Goal: Task Accomplishment & Management: Complete application form

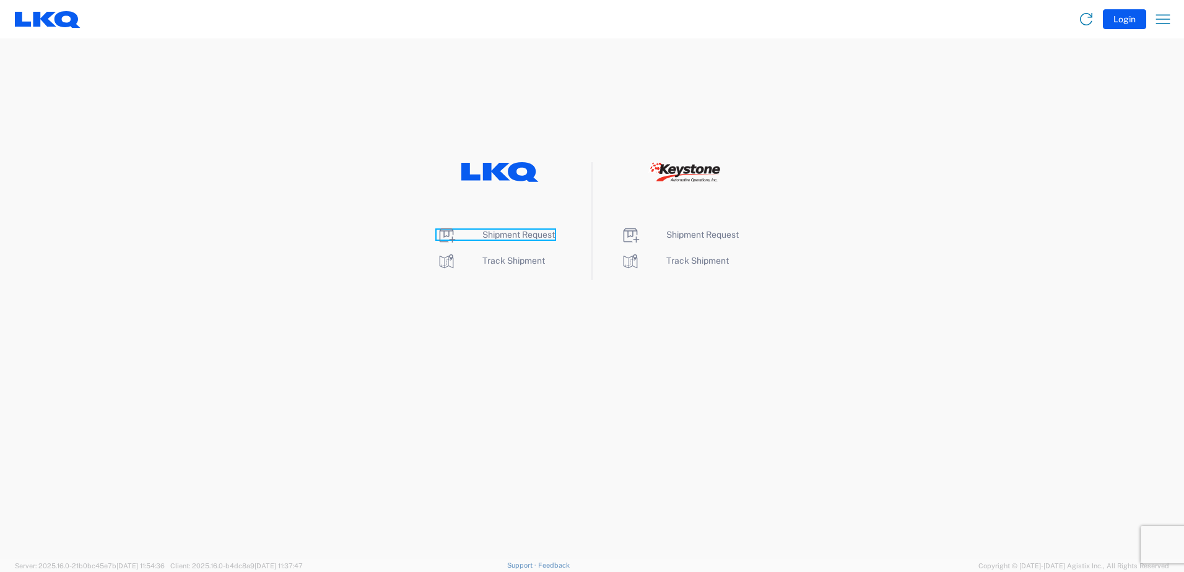
click at [495, 235] on span "Shipment Request" at bounding box center [518, 235] width 72 height 10
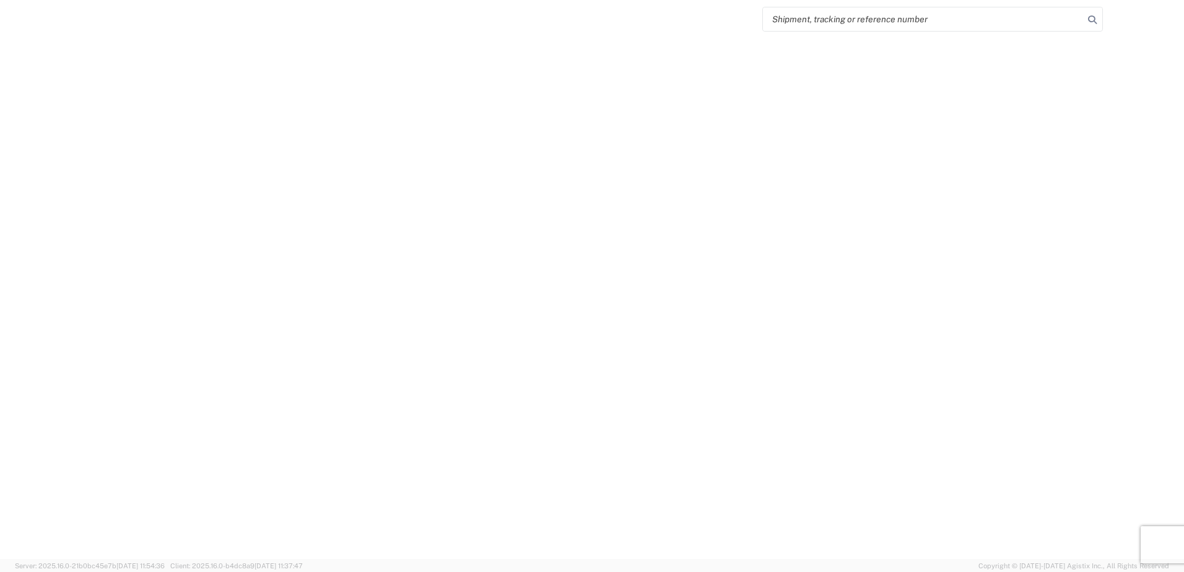
select select "FULL"
select select "LBS"
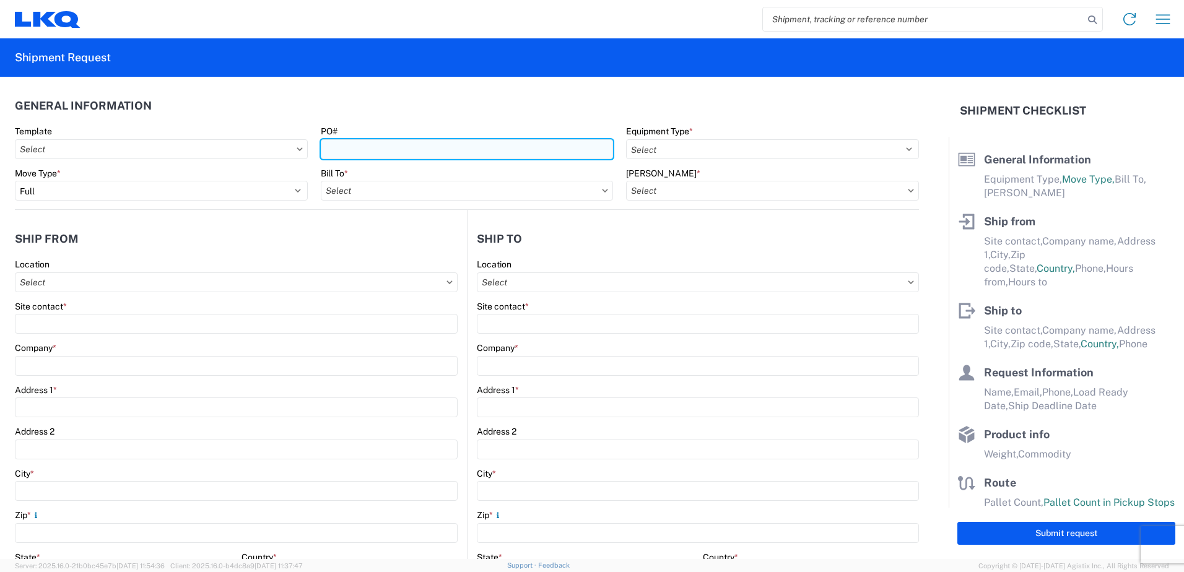
click at [355, 147] on input "PO#" at bounding box center [467, 149] width 293 height 20
type input "081525"
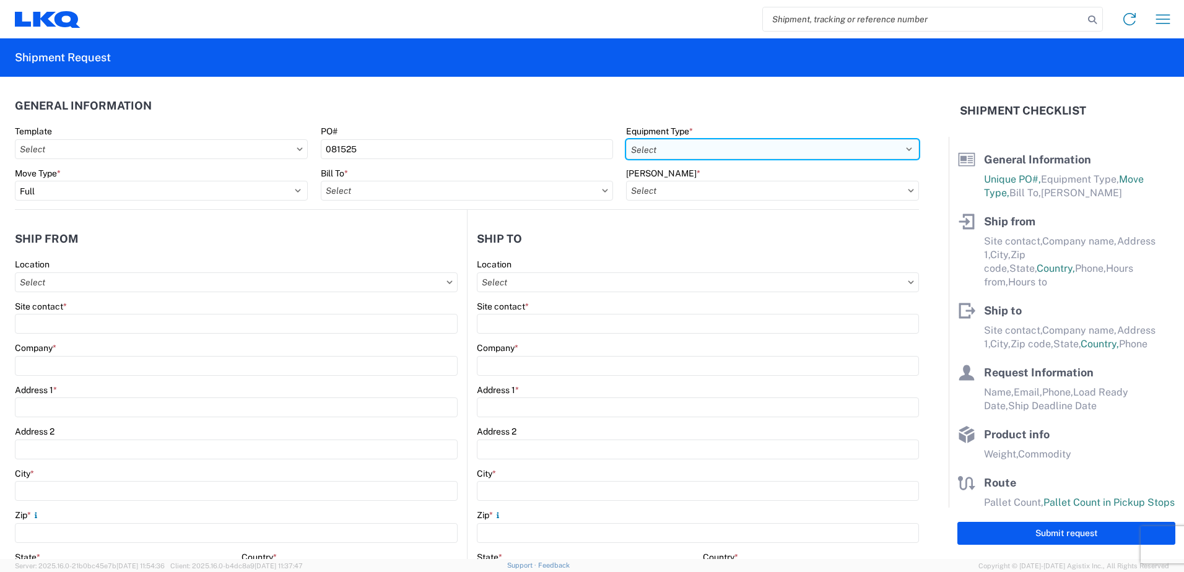
click at [660, 144] on select "Select 53’ Dry Van Flatbed Dropdeck (van) Lowboy (flatbed) Rail" at bounding box center [772, 149] width 293 height 20
select select "STDV"
click at [626, 139] on select "Select 53’ Dry Van Flatbed Dropdeck (van) Lowboy (flatbed) Rail" at bounding box center [772, 149] width 293 height 20
click at [523, 191] on input "Bill To *" at bounding box center [467, 191] width 293 height 20
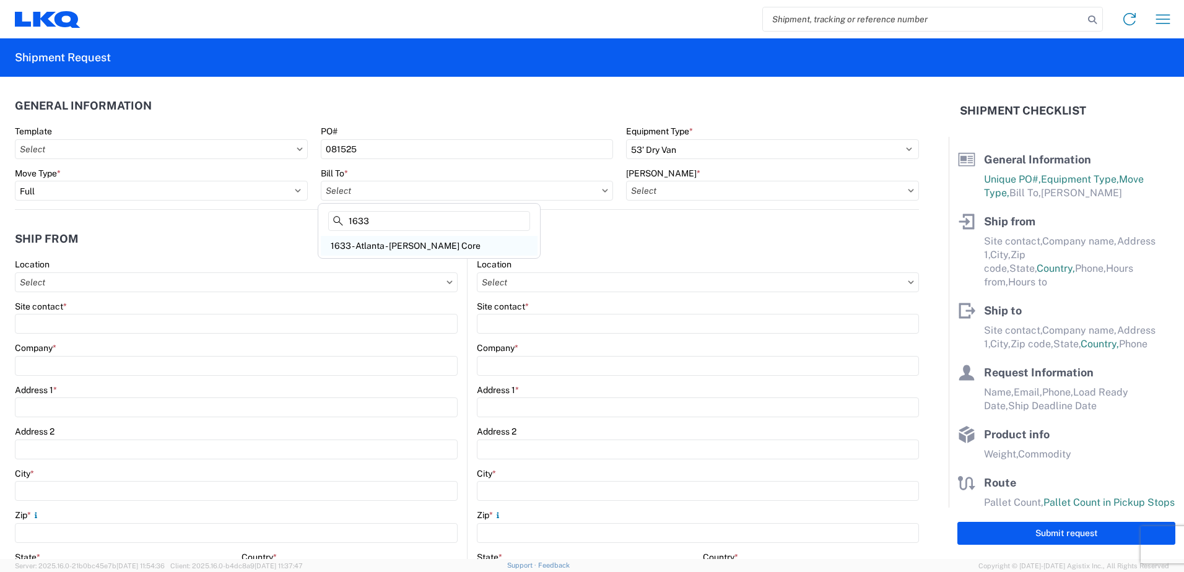
type input "1633"
click at [409, 243] on div "1633 - Atlanta - [PERSON_NAME] Core" at bounding box center [429, 246] width 217 height 20
type input "1633 - Atlanta - [PERSON_NAME] Core"
click at [688, 190] on input "[PERSON_NAME] *" at bounding box center [772, 191] width 293 height 20
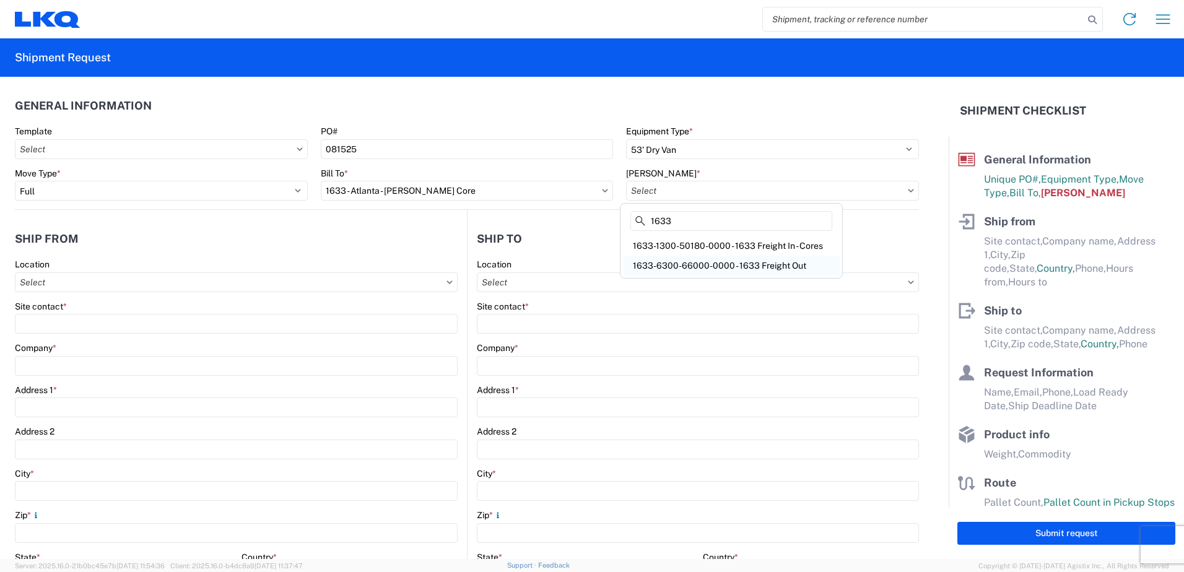
type input "1633"
click at [768, 268] on div "1633-6300-66000-0000 - 1633 Freight Out" at bounding box center [731, 266] width 217 height 20
type input "1633-6300-66000-0000 - 1633 Freight Out"
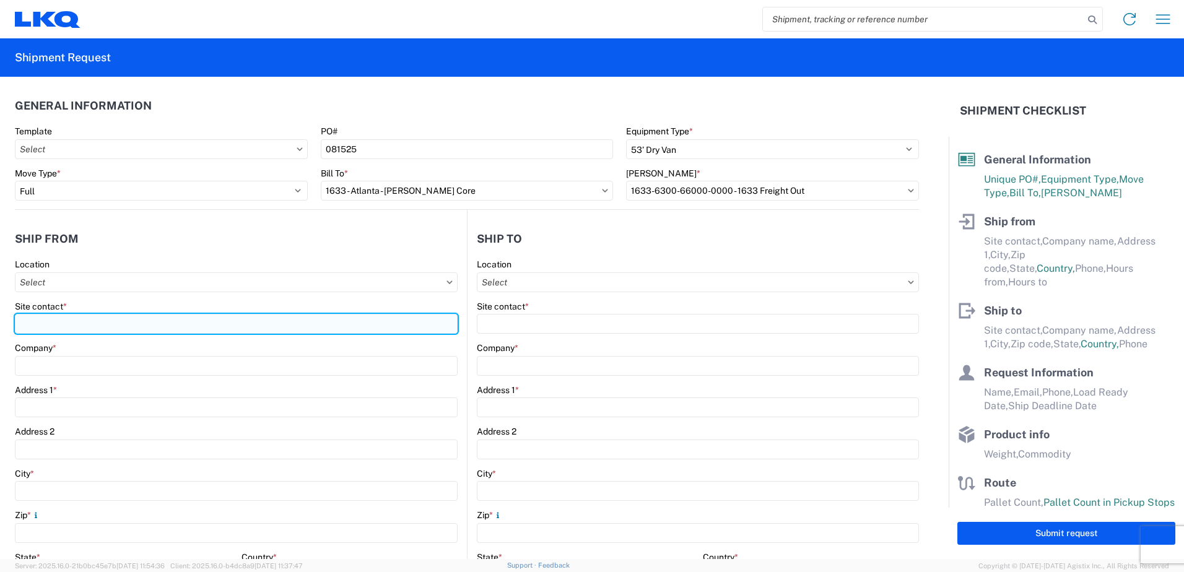
click at [40, 328] on input "Site contact *" at bounding box center [236, 324] width 443 height 20
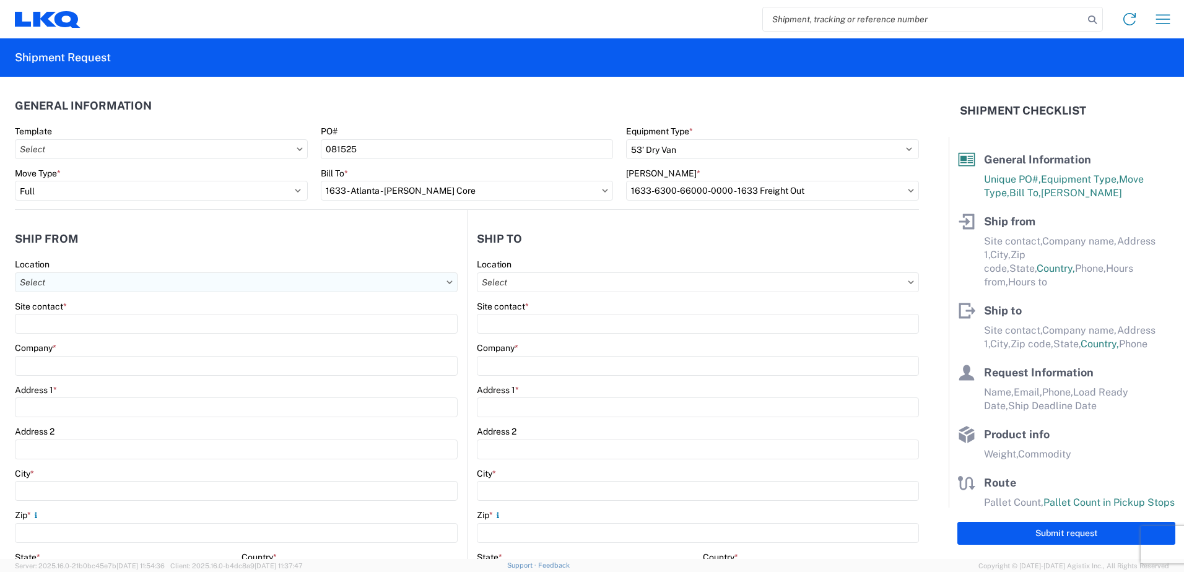
click at [54, 285] on input "Location" at bounding box center [236, 282] width 443 height 20
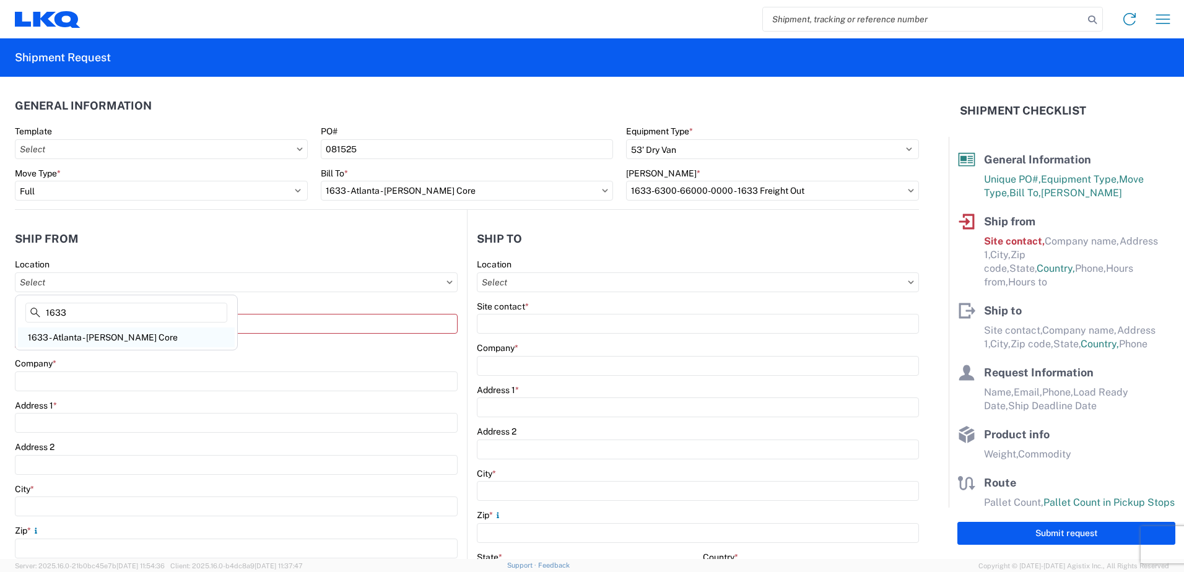
type input "1633"
click at [90, 342] on div "1633 - Atlanta - [PERSON_NAME] Core" at bounding box center [126, 338] width 217 height 20
type input "1633 - Atlanta - [PERSON_NAME] Core"
type input "LKQ Corporation"
type input "[STREET_ADDRESS][PERSON_NAME][PERSON_NAME]"
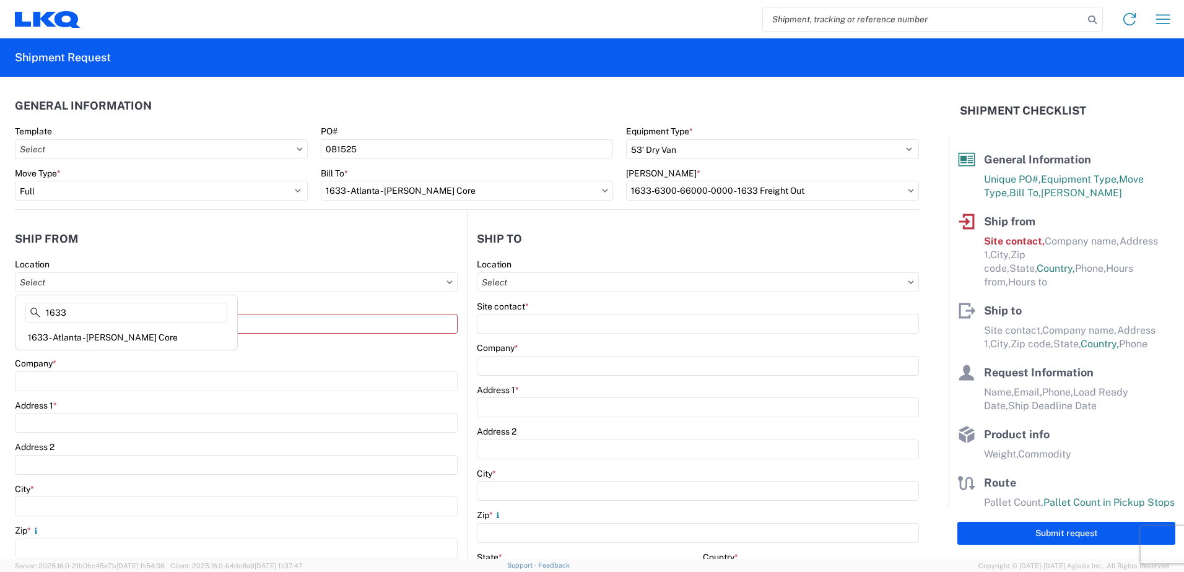
type input "[GEOGRAPHIC_DATA]"
type input "30336"
select select "GA"
select select "US"
type input "[PHONE_NUMBER]"
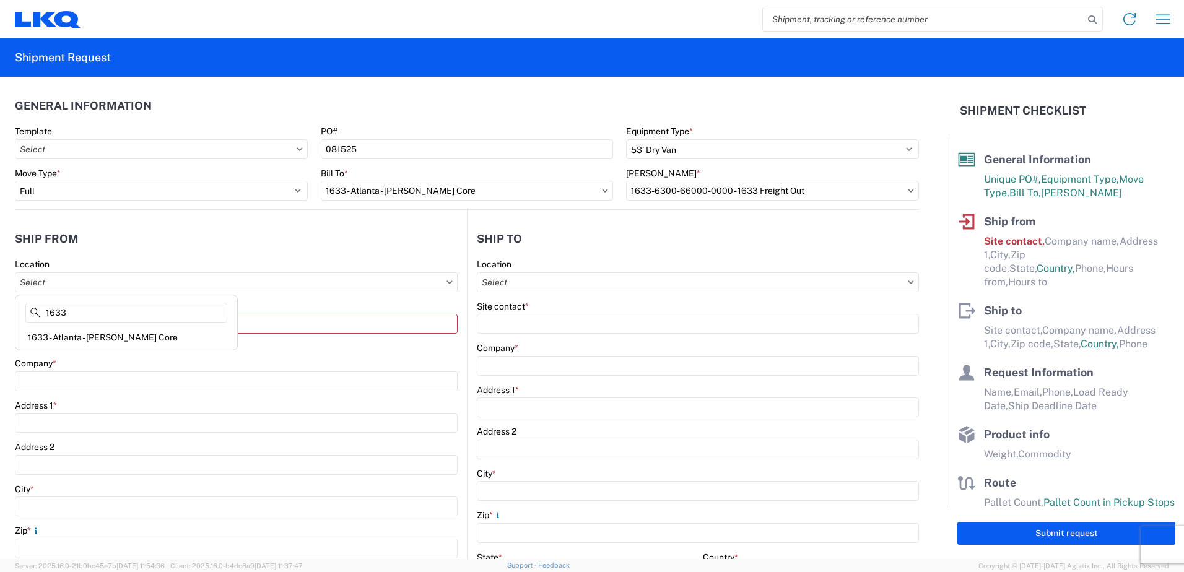
type input "00:00"
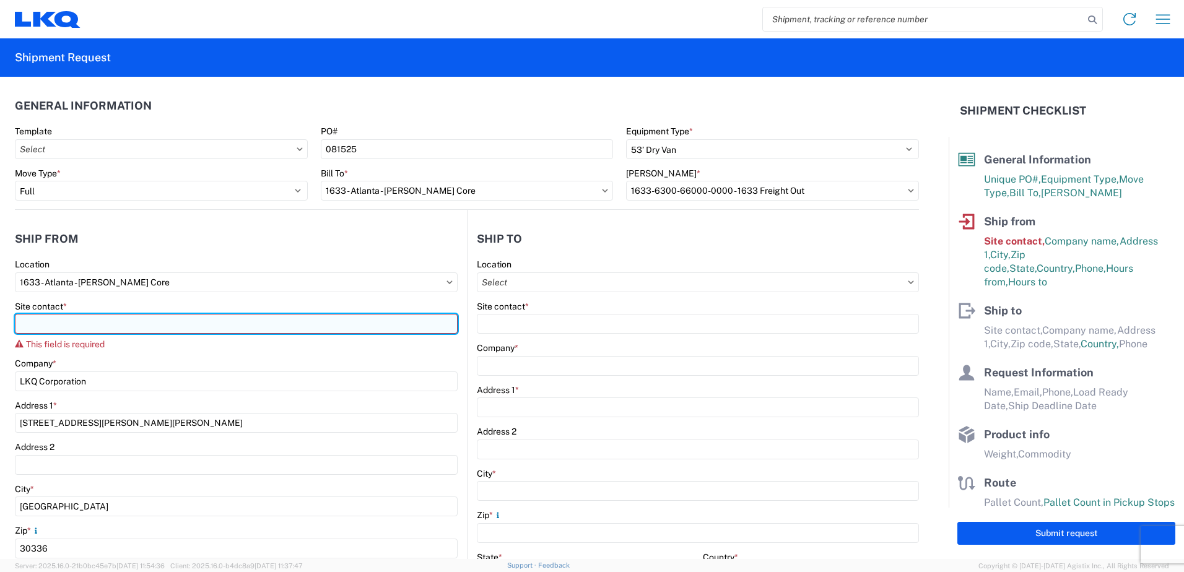
click at [53, 326] on input "Site contact *" at bounding box center [236, 324] width 443 height 20
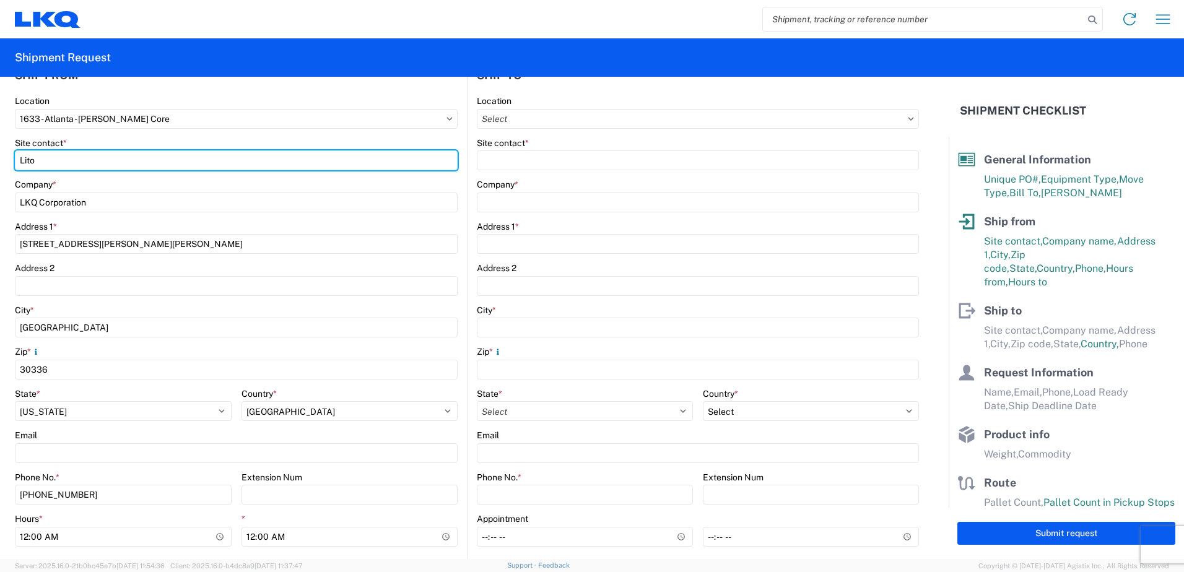
scroll to position [186, 0]
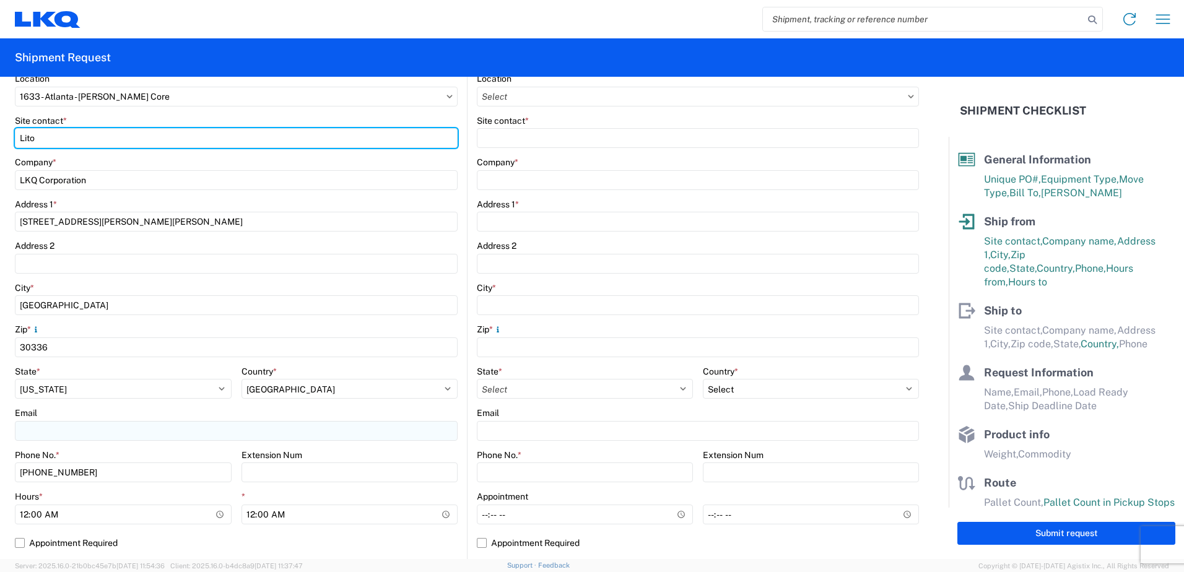
type input "Lito"
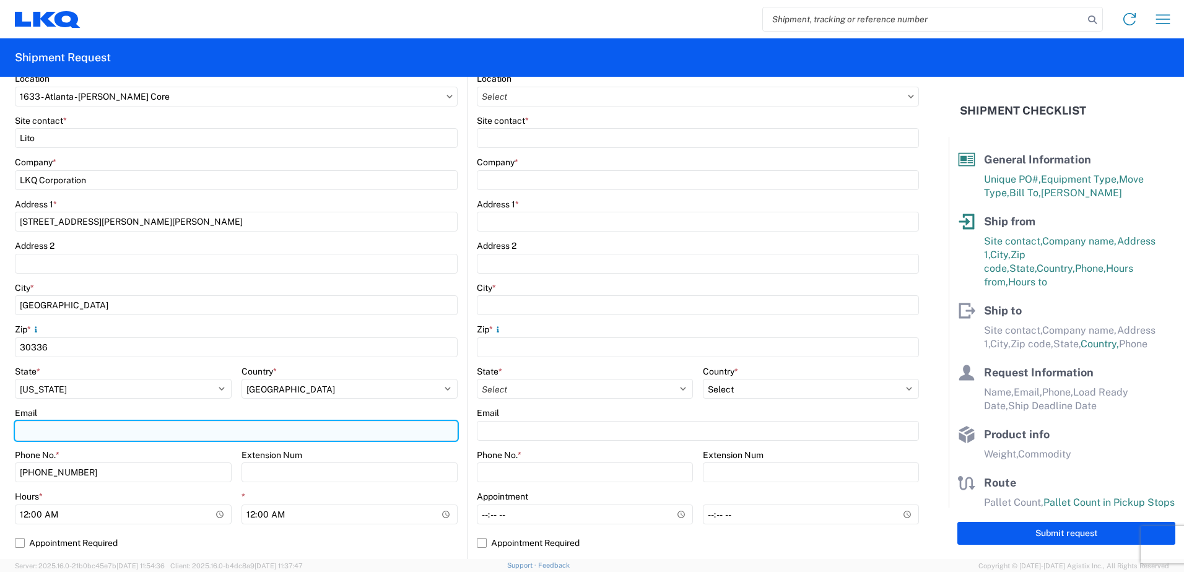
click at [48, 429] on input "Email" at bounding box center [236, 431] width 443 height 20
type input "[EMAIL_ADDRESS][DOMAIN_NAME]"
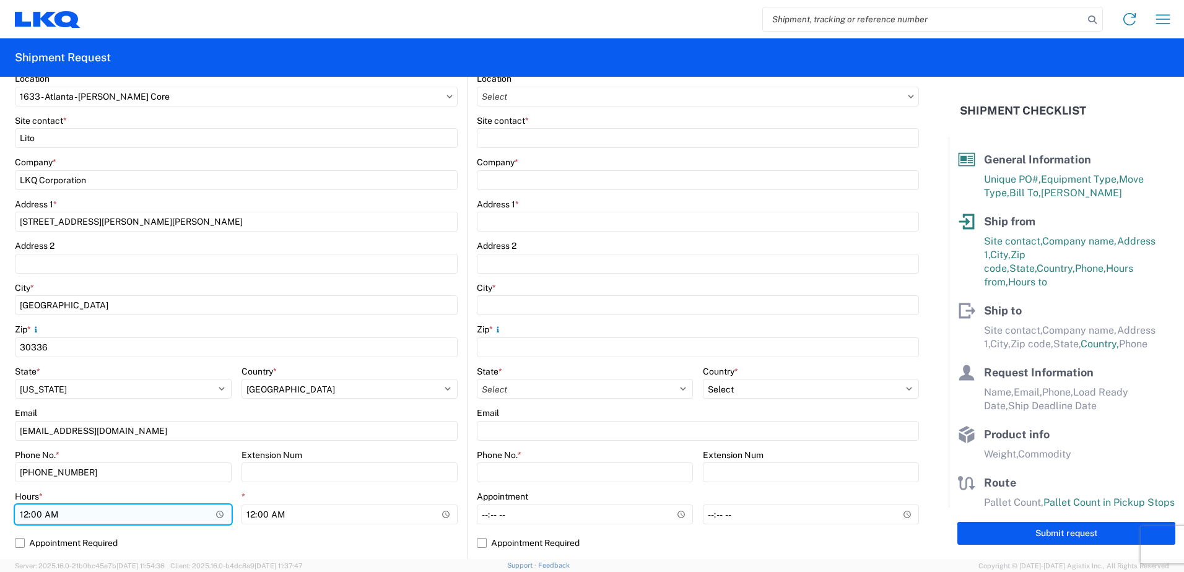
click at [215, 515] on input "00:00" at bounding box center [123, 515] width 217 height 20
type input "07:00"
click at [176, 505] on input "07:00" at bounding box center [123, 515] width 217 height 20
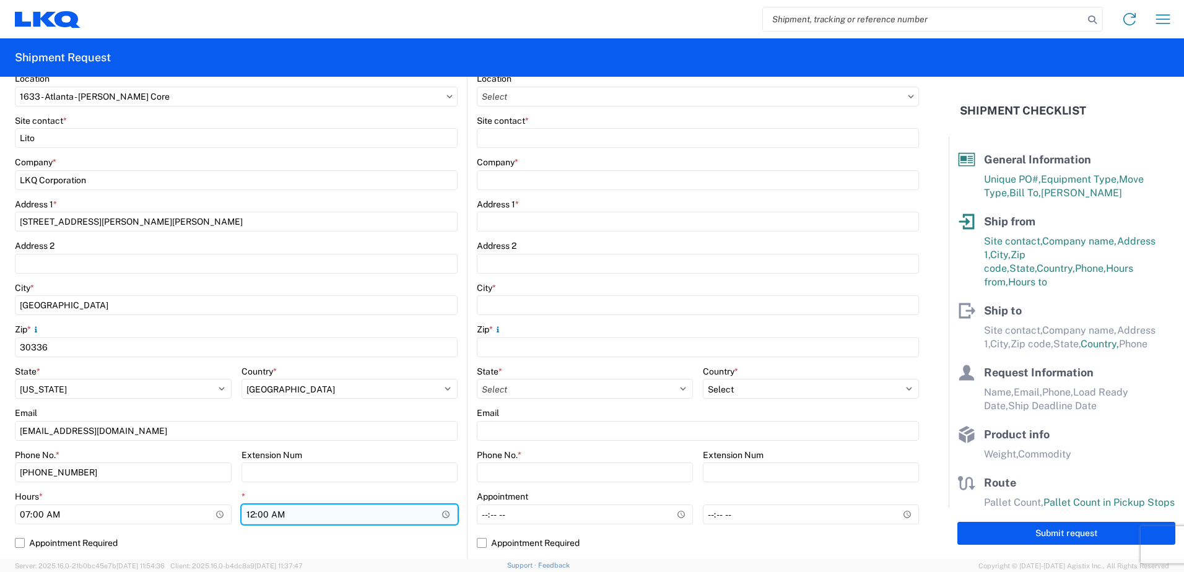
click at [443, 516] on input "00:00" at bounding box center [349, 515] width 217 height 20
type input "14:30"
click at [363, 534] on label "Appointment Required" at bounding box center [236, 543] width 443 height 20
click at [0, 0] on input "Appointment Required" at bounding box center [0, 0] width 0 height 0
select select "US"
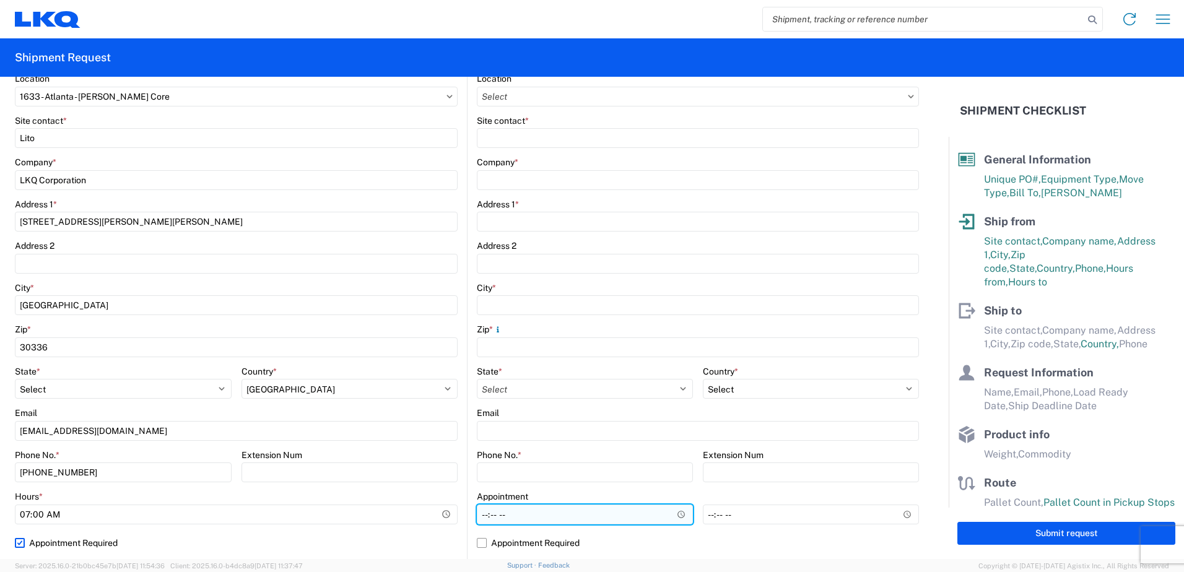
click at [674, 515] on input "Hours *" at bounding box center [585, 515] width 216 height 20
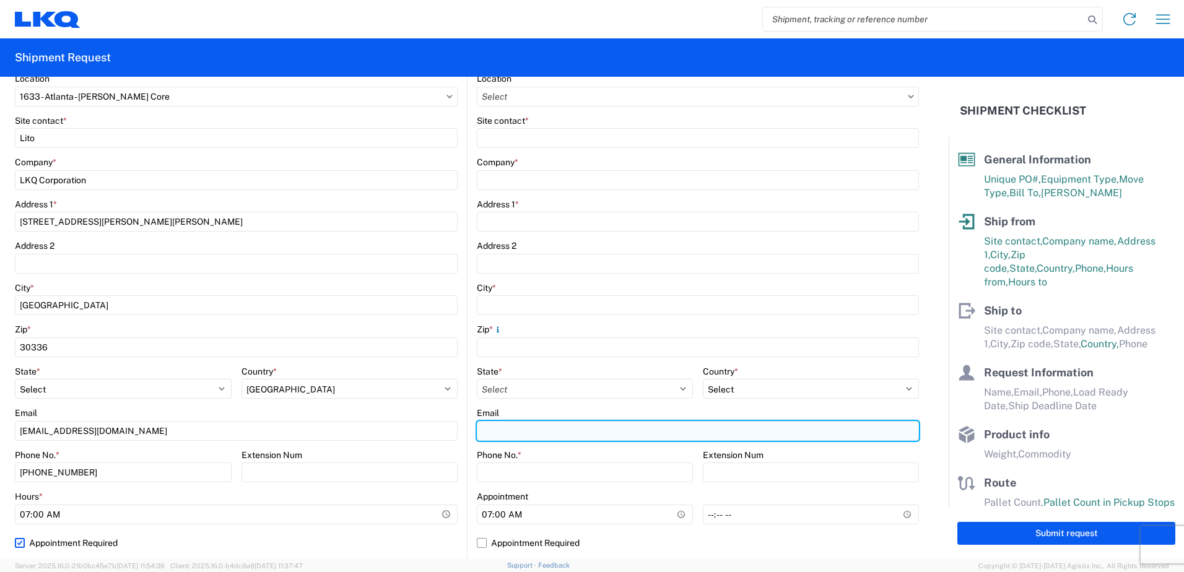
type input "07:00"
click at [626, 432] on input "Email" at bounding box center [698, 431] width 442 height 20
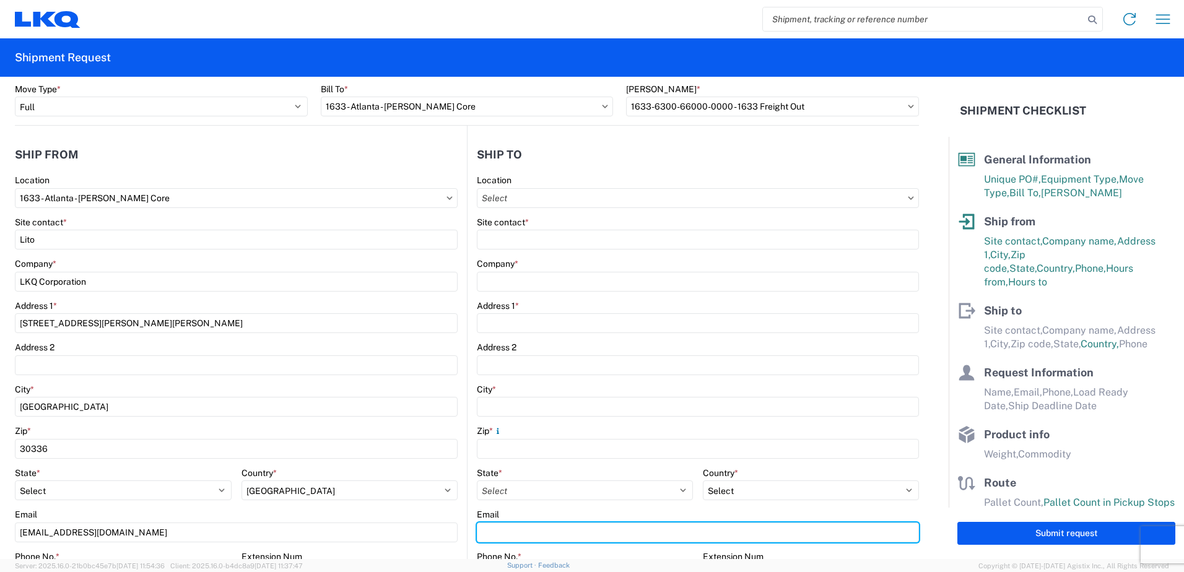
scroll to position [0, 0]
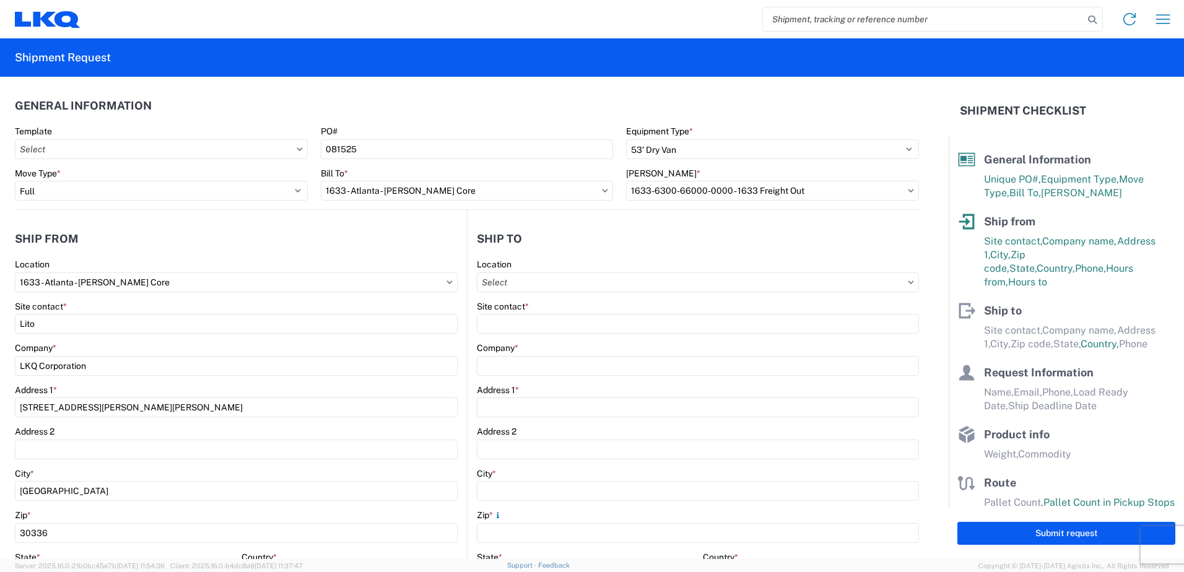
click at [590, 230] on header "Ship to" at bounding box center [692, 239] width 451 height 28
click at [511, 284] on input "Location" at bounding box center [698, 282] width 442 height 20
type input "1634"
click at [560, 337] on div "1634 - [GEOGRAPHIC_DATA] - [PERSON_NAME] - Boat Rock" at bounding box center [597, 338] width 243 height 20
type input "1634 - [GEOGRAPHIC_DATA] - [PERSON_NAME] - Boat Rock"
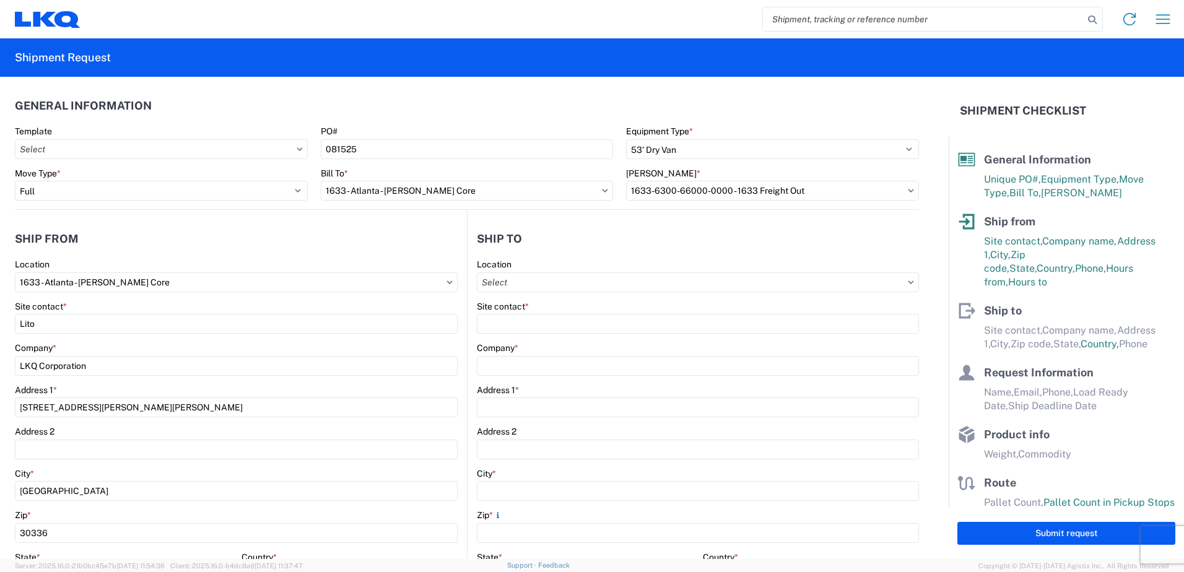
type input "LKQ Corporation"
type input "[STREET_ADDRESS]"
type input "[GEOGRAPHIC_DATA]"
type input "30336"
select select "US"
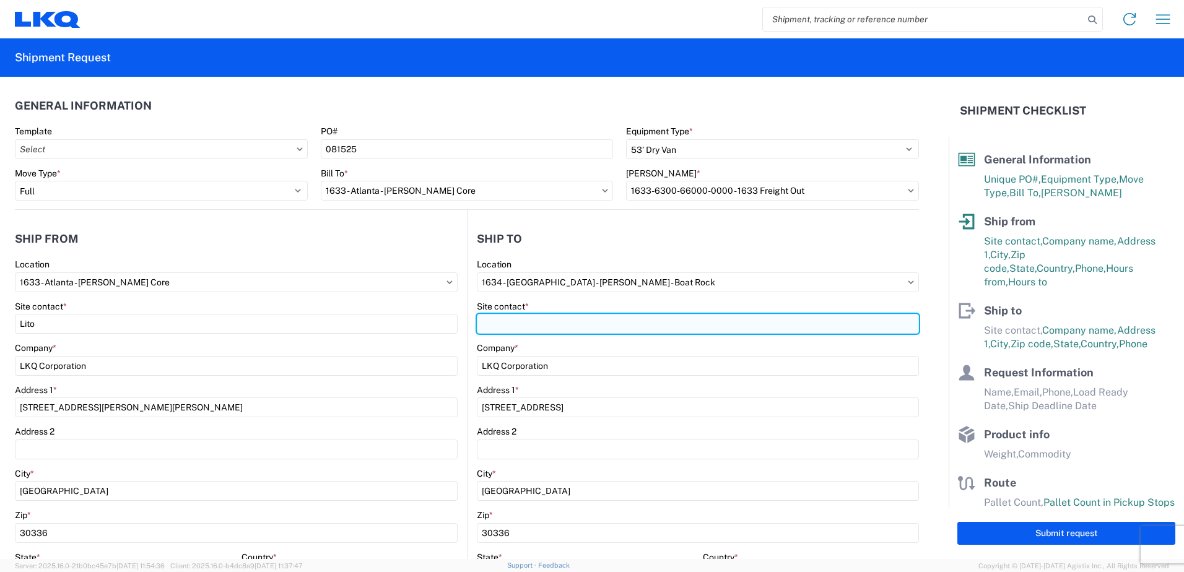
click at [493, 324] on input "Site contact *" at bounding box center [698, 324] width 442 height 20
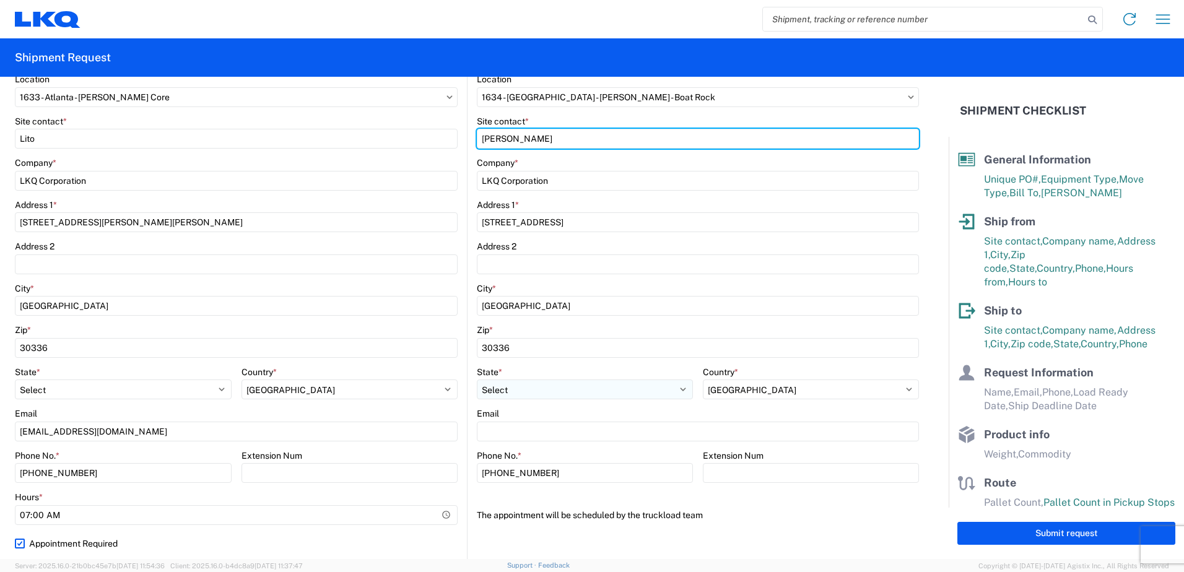
scroll to position [186, 0]
type input "[PERSON_NAME]"
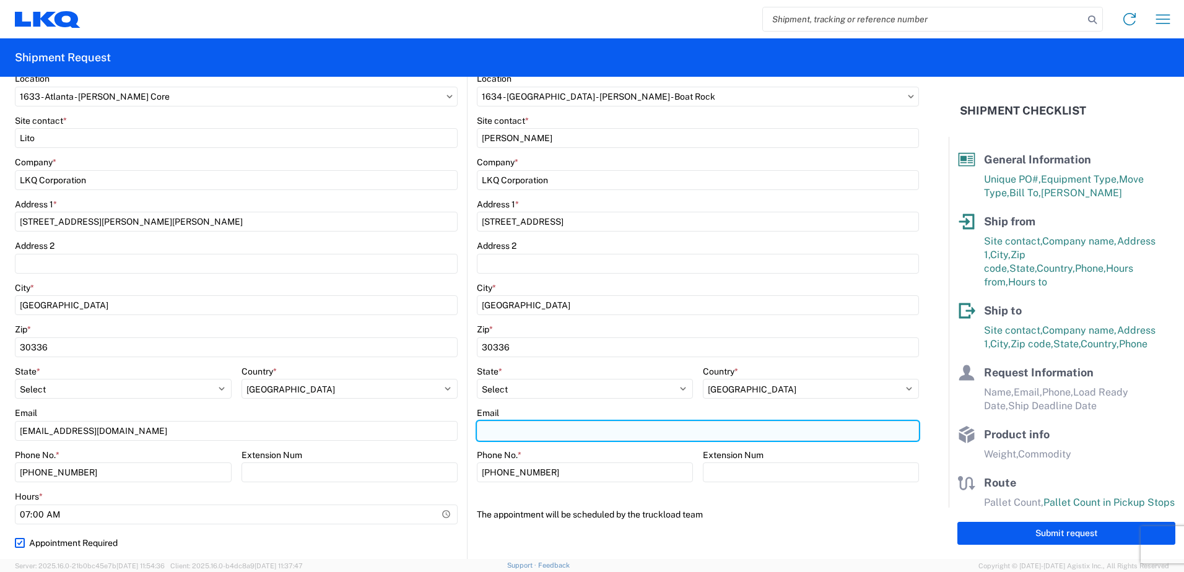
click at [533, 434] on input "Email" at bounding box center [698, 431] width 442 height 20
type input "[EMAIL_ADDRESS][DOMAIN_NAME]"
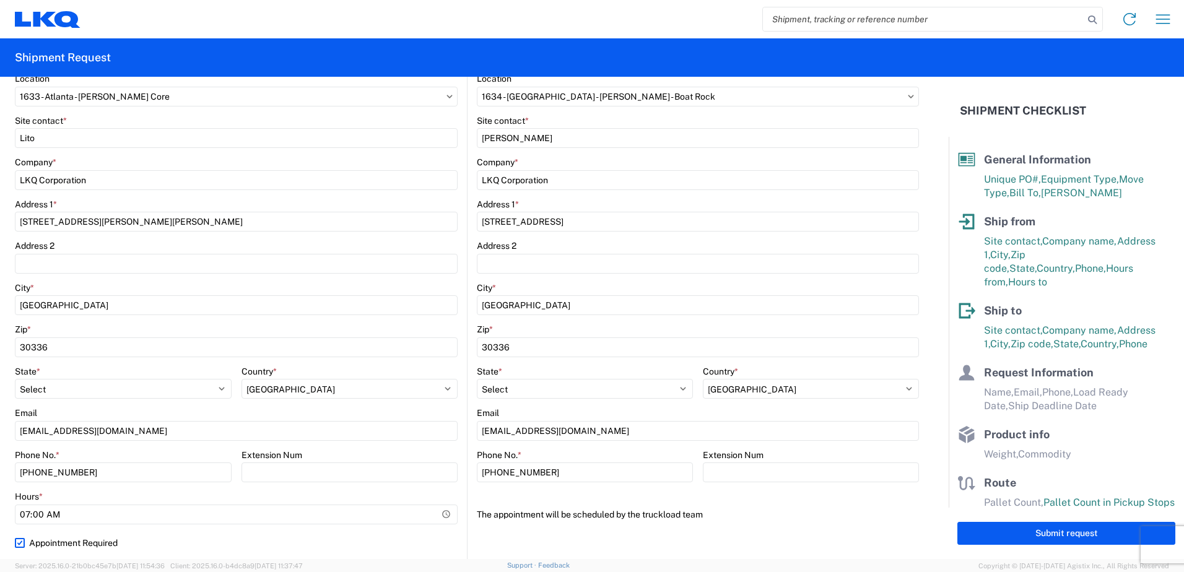
click at [467, 440] on agx-shipment-stop-widget-v2 "Ship to 1634 Location 1634 - [GEOGRAPHIC_DATA] - [PERSON_NAME] - Boat Rock Site…" at bounding box center [693, 293] width 452 height 538
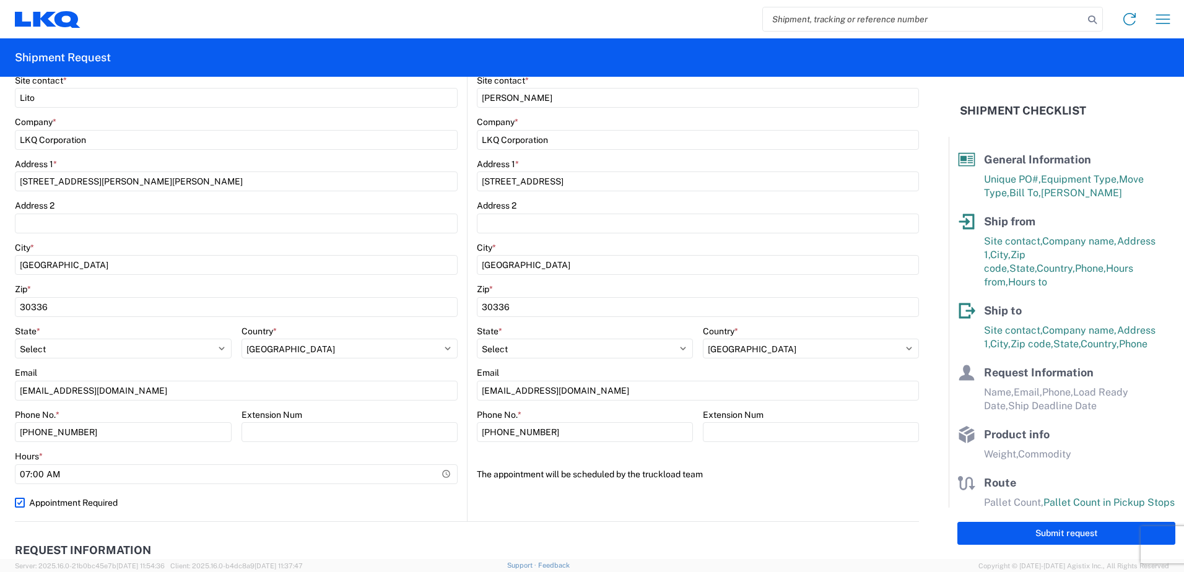
scroll to position [248, 0]
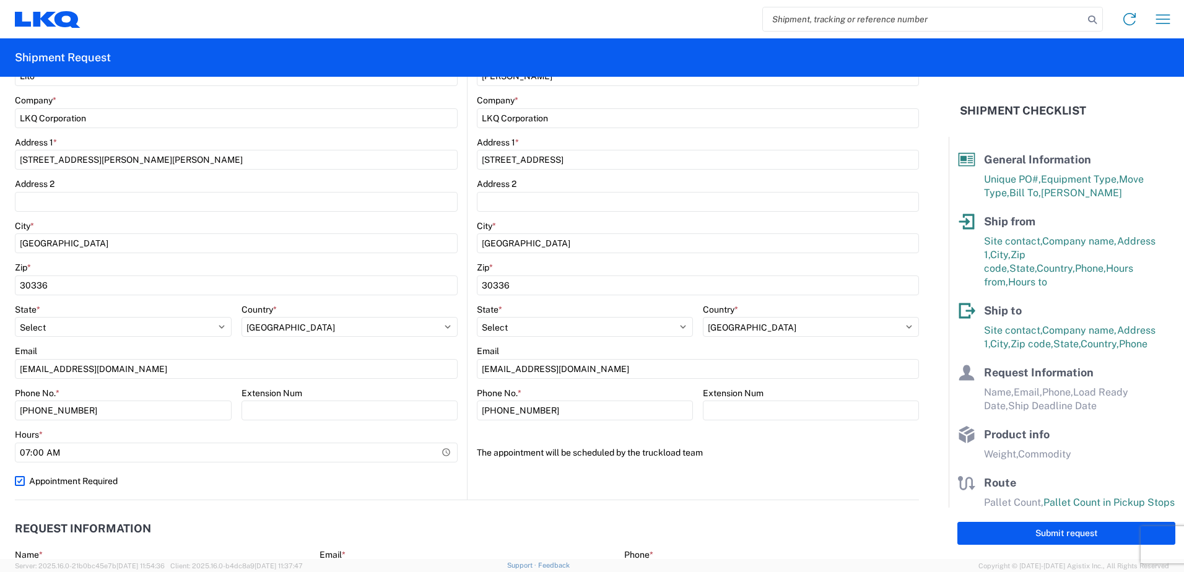
click at [19, 477] on label "Appointment Required" at bounding box center [236, 481] width 443 height 20
click at [0, 0] on input "Appointment Required" at bounding box center [0, 0] width 0 height 0
select select "US"
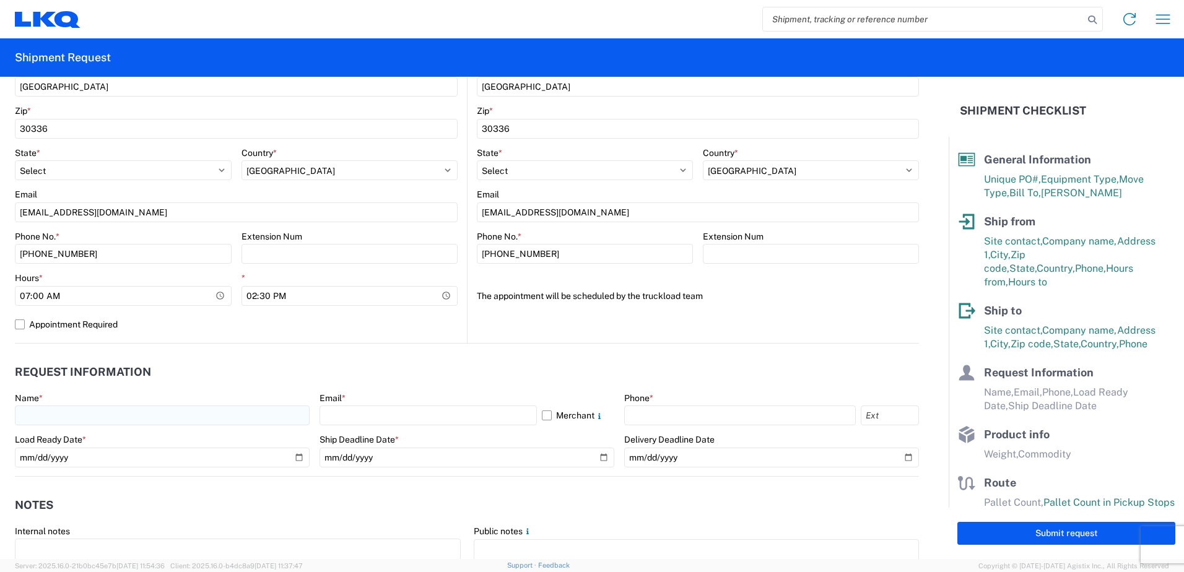
scroll to position [433, 0]
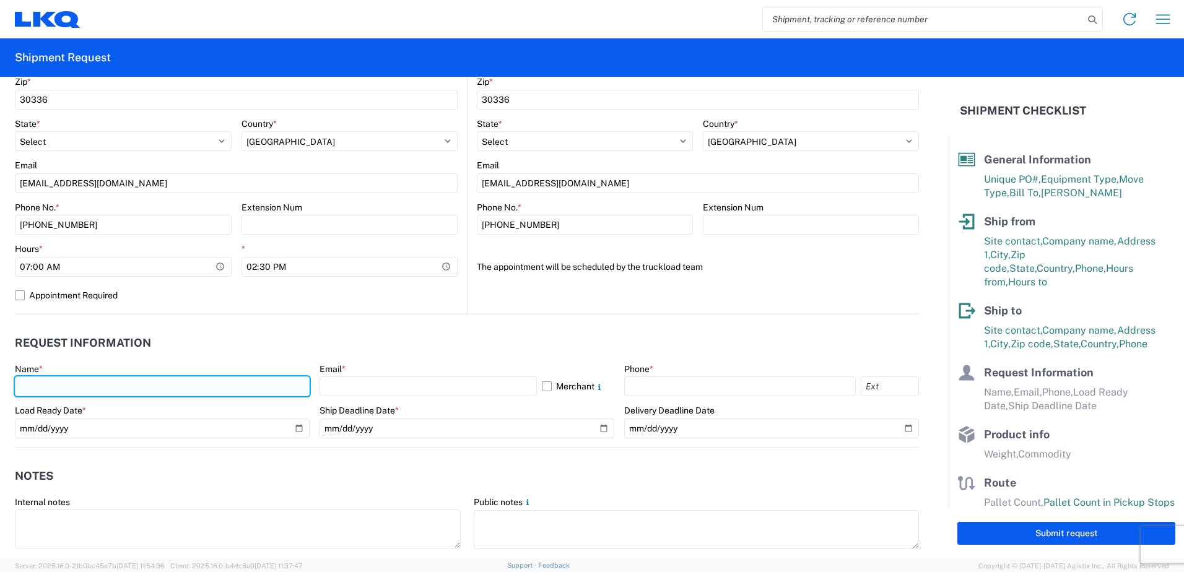
click at [222, 384] on input "text" at bounding box center [162, 386] width 295 height 20
type input "[PERSON_NAME]"
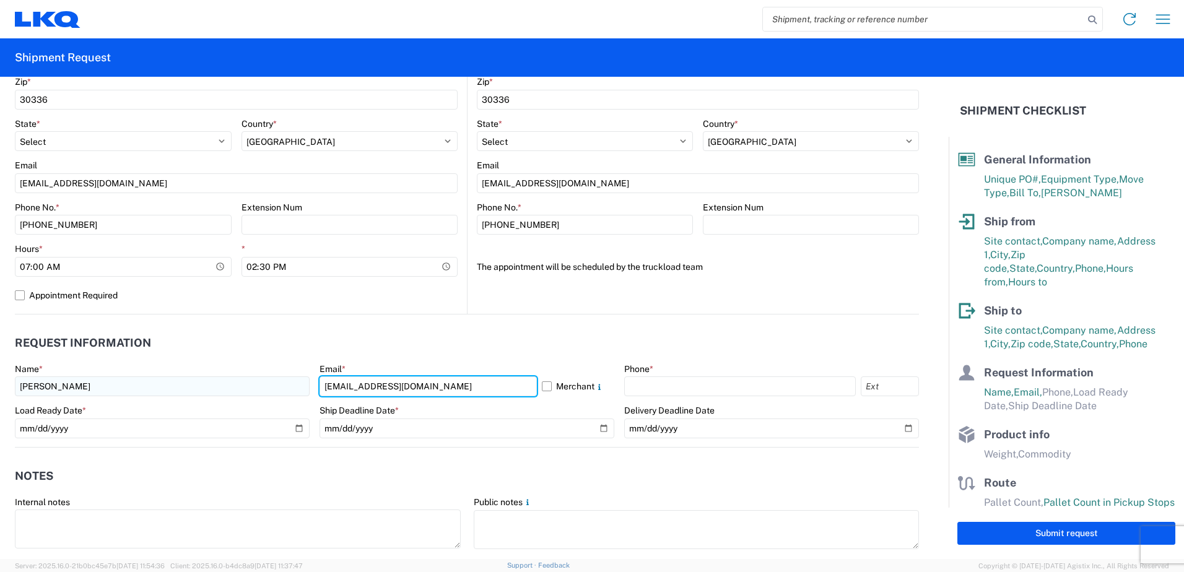
type input "[EMAIL_ADDRESS][DOMAIN_NAME]"
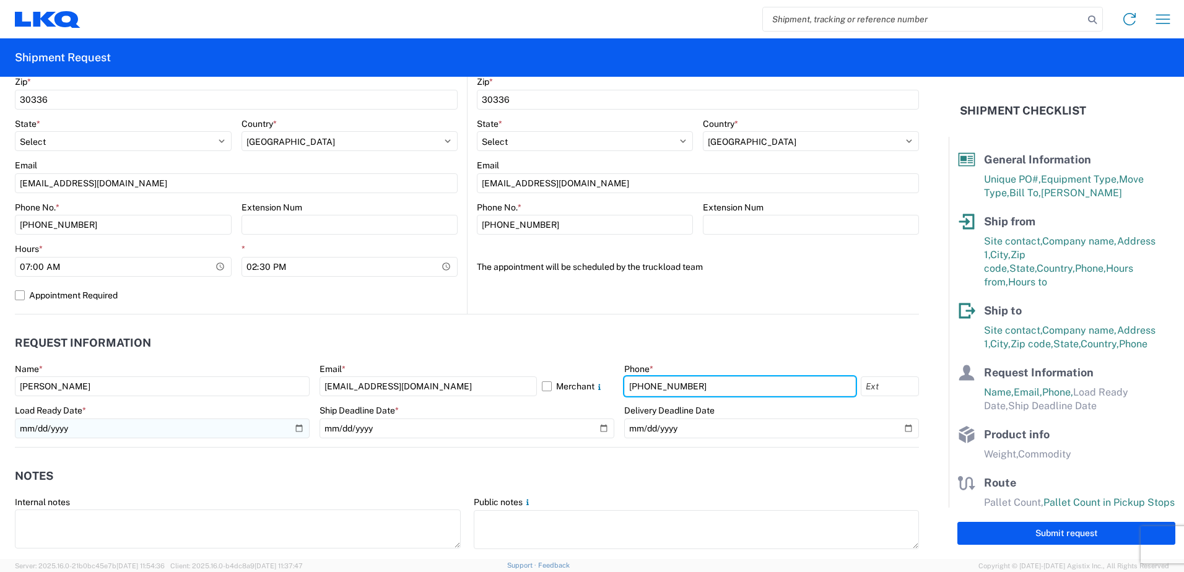
type input "[PHONE_NUMBER]"
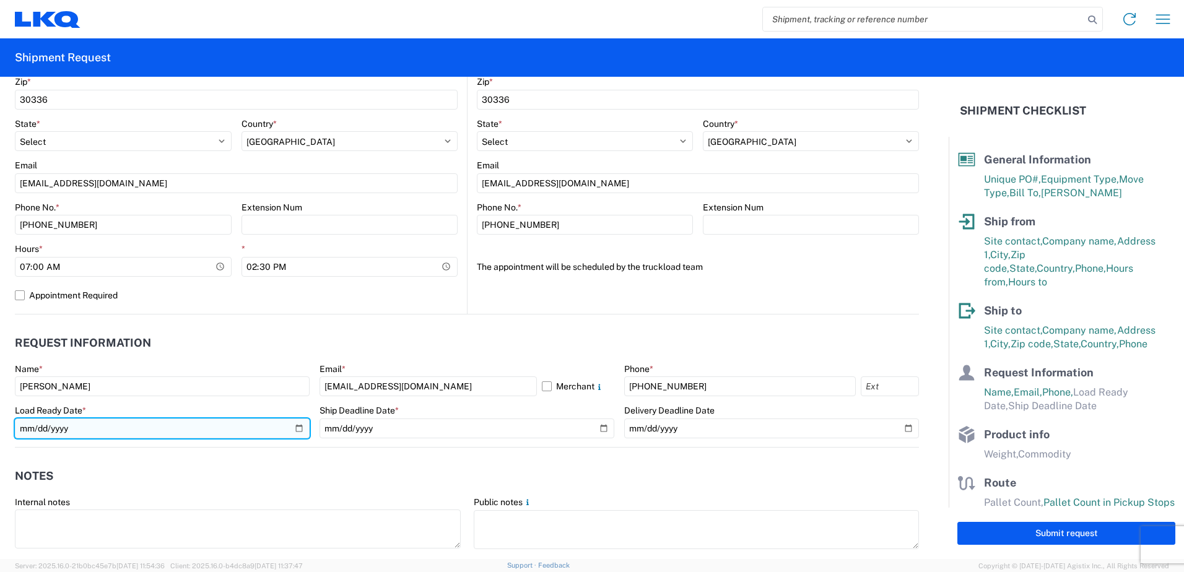
click at [292, 427] on input "date" at bounding box center [162, 429] width 295 height 20
type input "[DATE]"
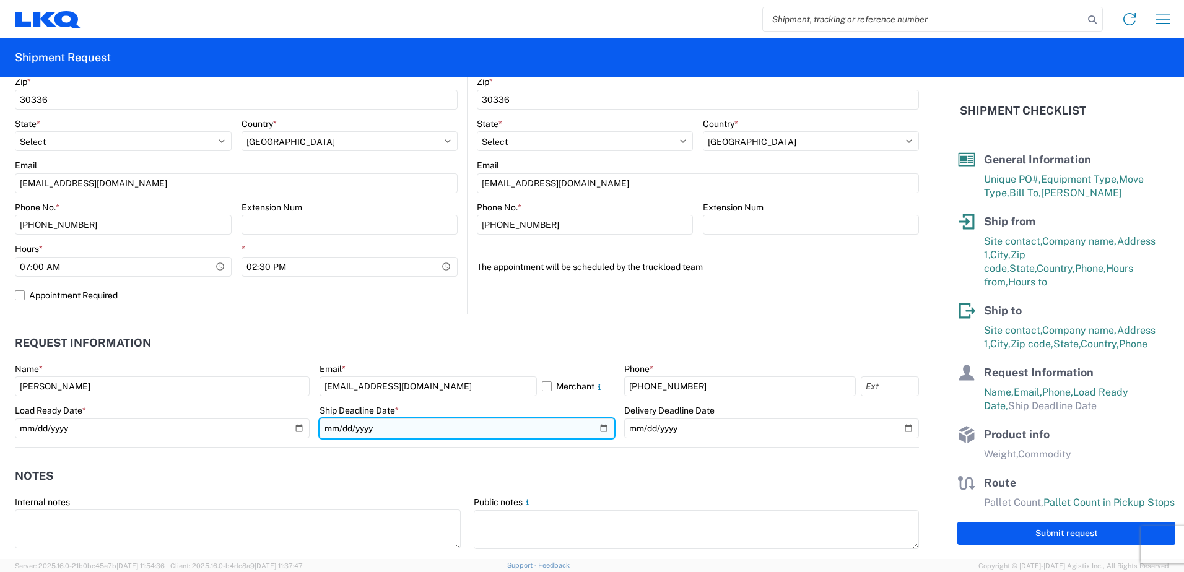
click at [596, 427] on input "date" at bounding box center [466, 429] width 295 height 20
type input "[DATE]"
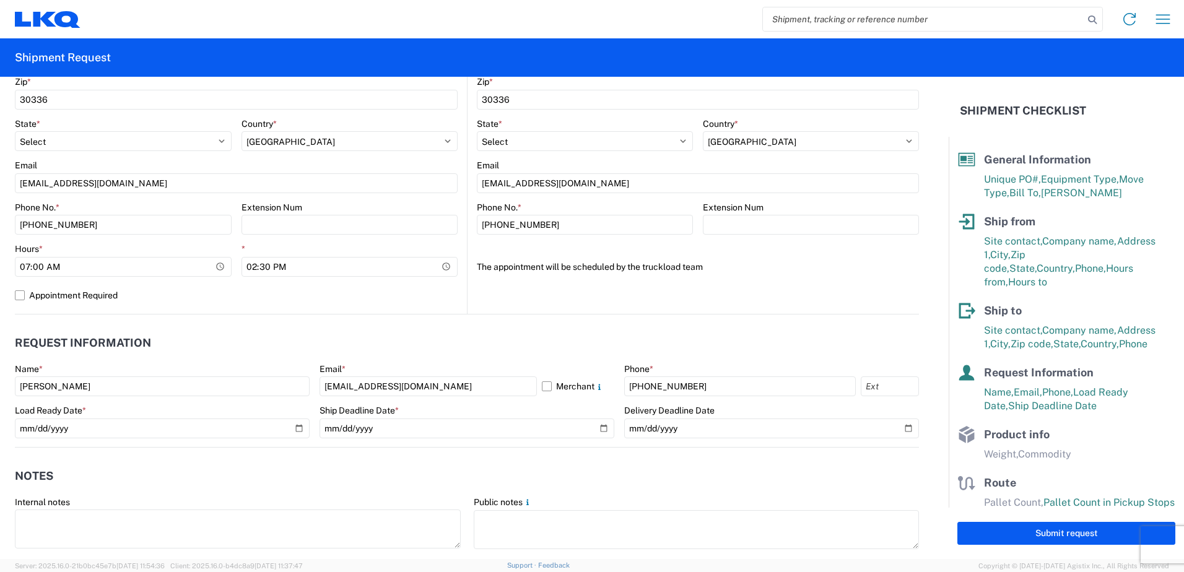
click at [586, 477] on header "Notes" at bounding box center [467, 476] width 904 height 28
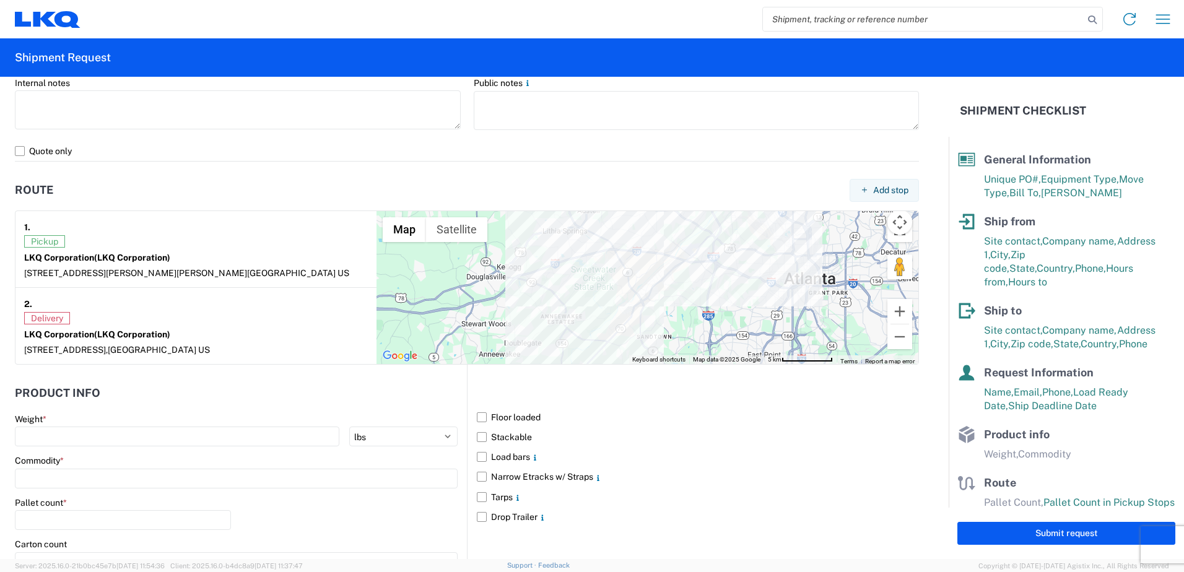
scroll to position [867, 0]
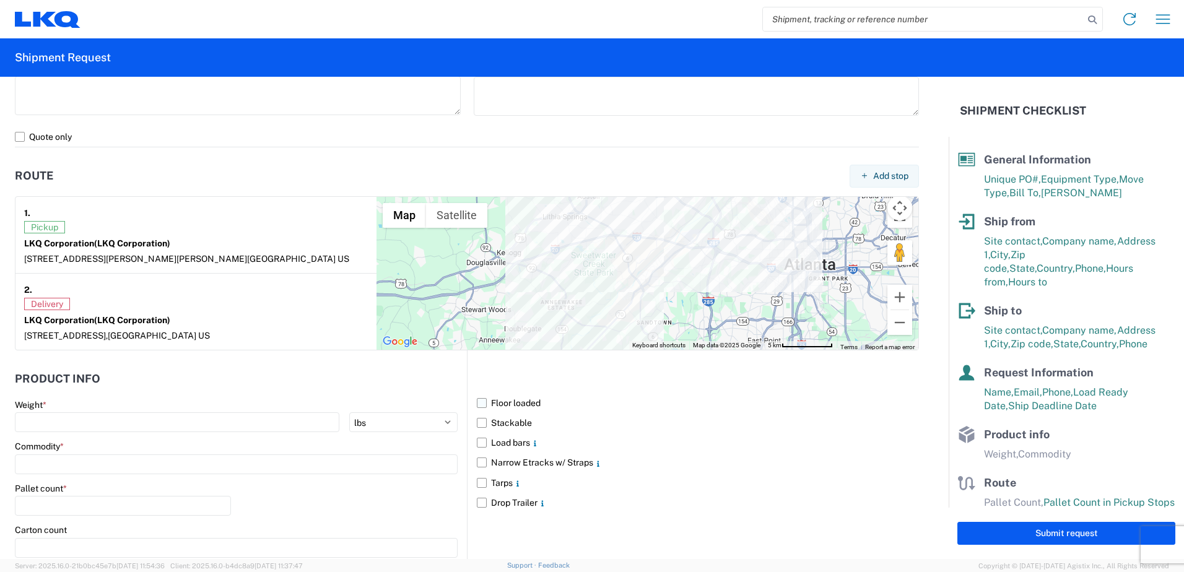
click at [477, 401] on label "Floor loaded" at bounding box center [698, 403] width 442 height 20
click at [0, 0] on input "Floor loaded" at bounding box center [0, 0] width 0 height 0
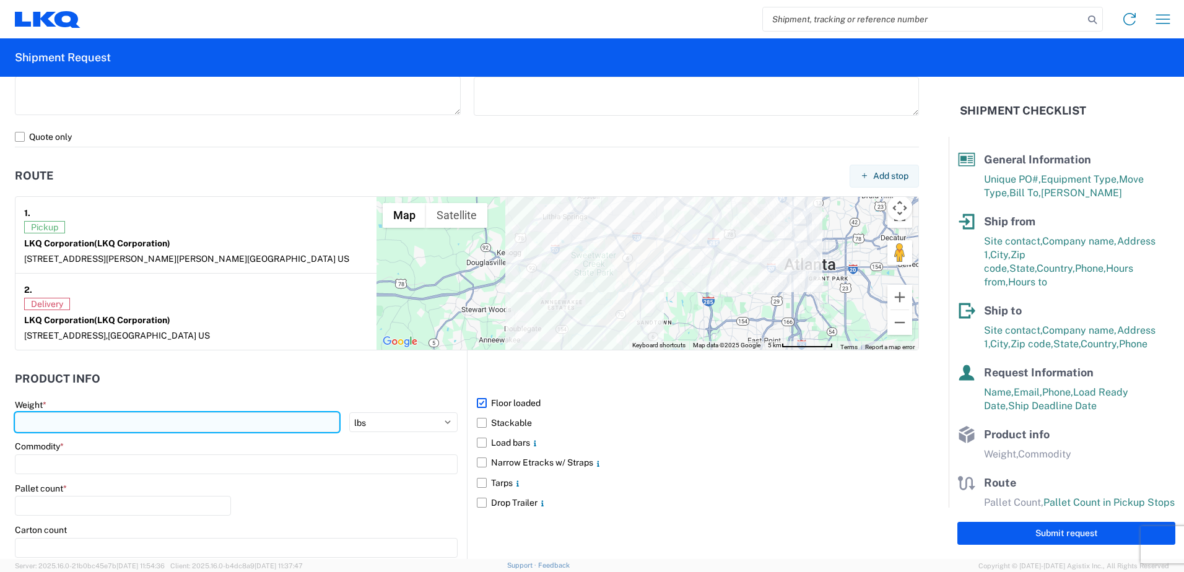
click at [86, 418] on input "number" at bounding box center [177, 422] width 324 height 20
type input "43000"
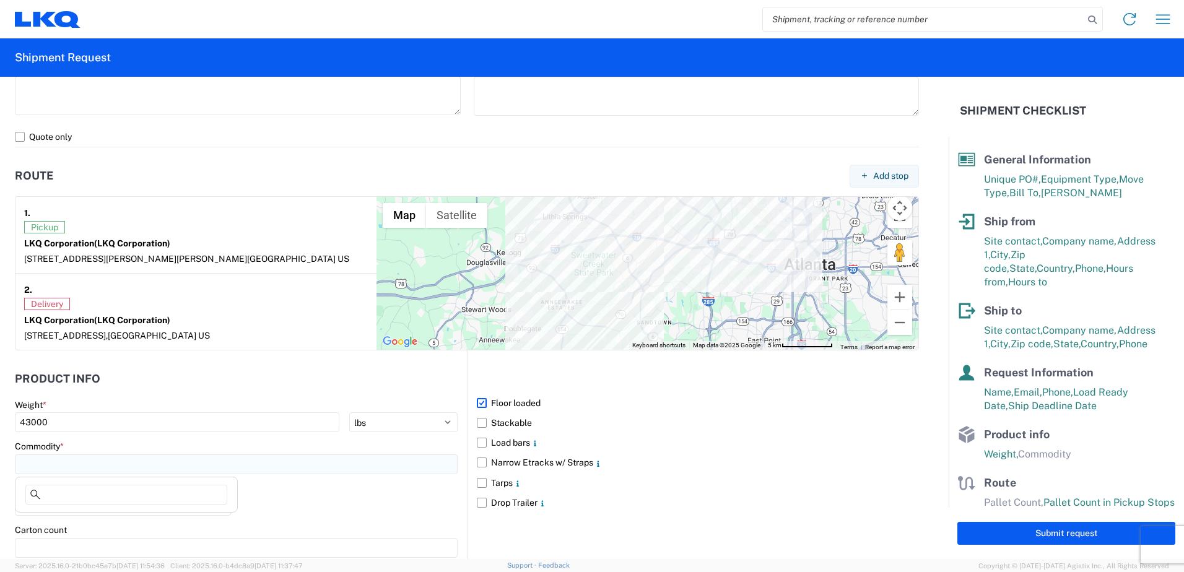
click at [79, 464] on input at bounding box center [236, 464] width 443 height 20
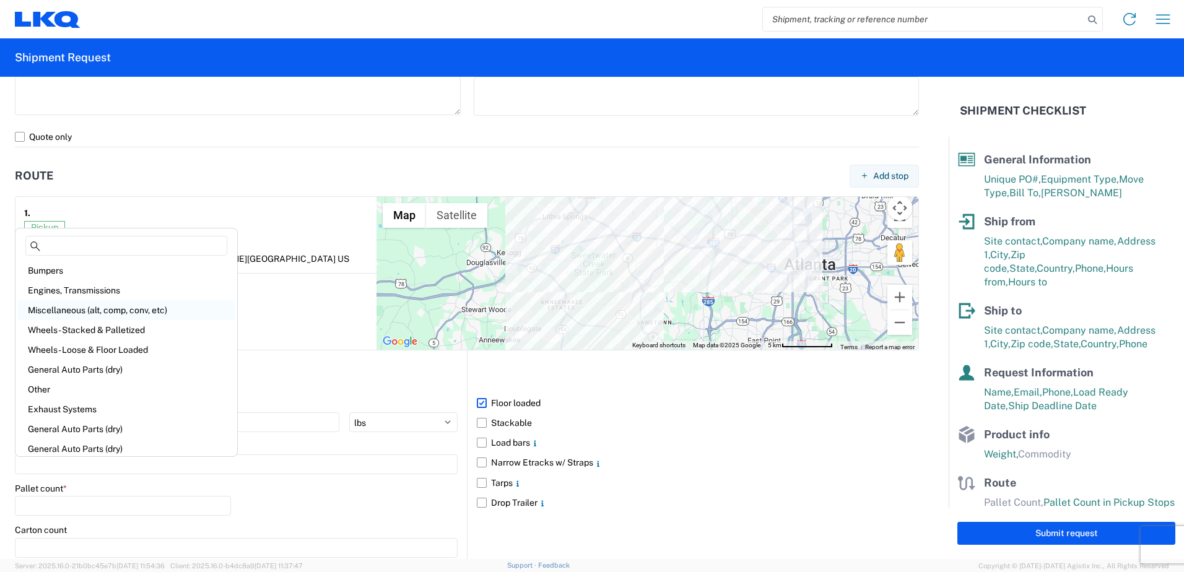
click at [66, 311] on div "Miscellaneous (alt, comp, conv, etc)" at bounding box center [126, 310] width 217 height 20
type input "Miscellaneous (alt, comp, conv, etc)"
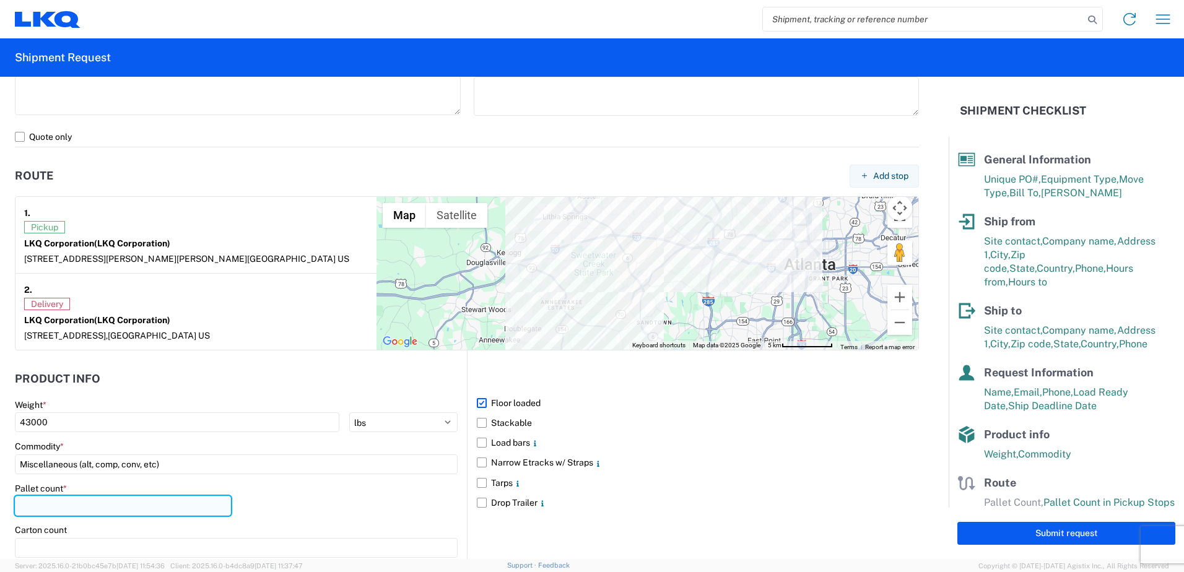
click at [46, 505] on input "number" at bounding box center [123, 506] width 216 height 20
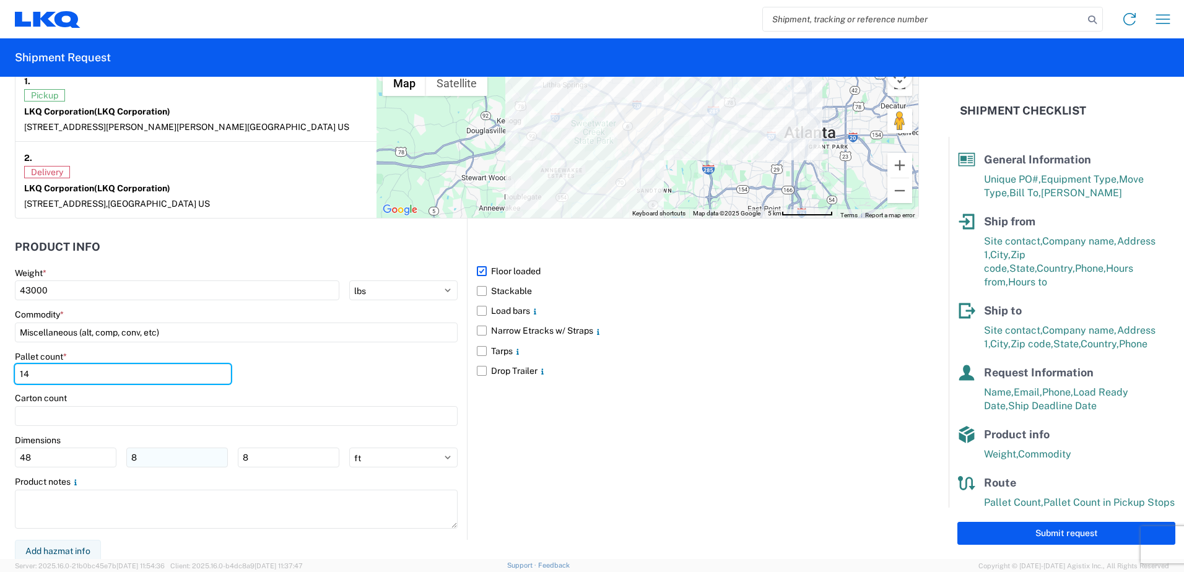
scroll to position [1002, 0]
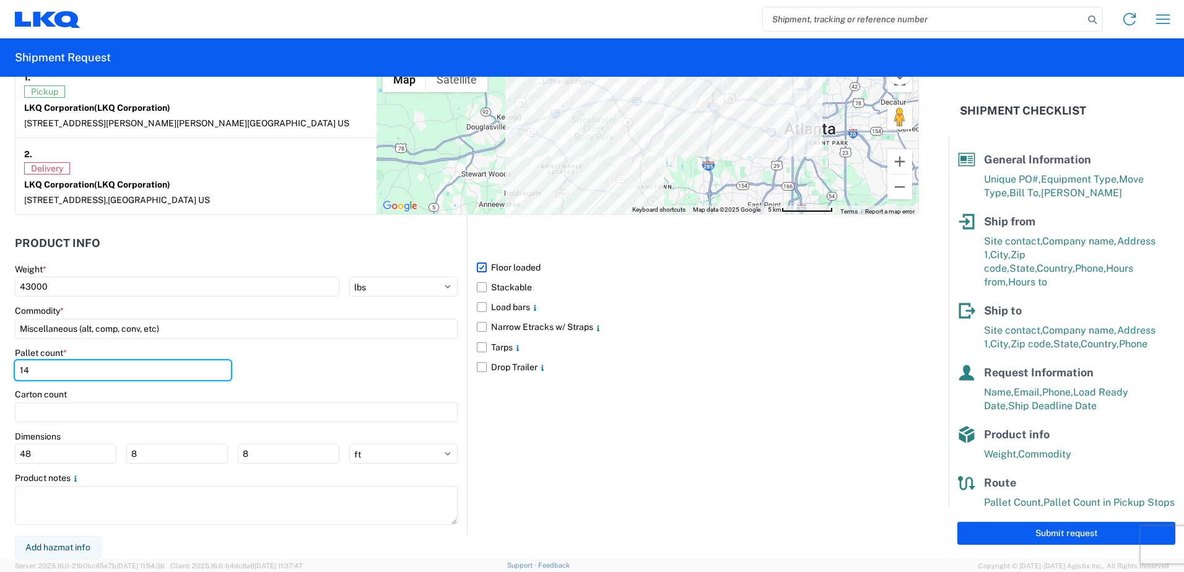
type input "14"
click at [687, 455] on div "Floor loaded Stackable Load bars Narrow Etracks w/ Straps Tarps Drop Trailer" at bounding box center [693, 375] width 452 height 321
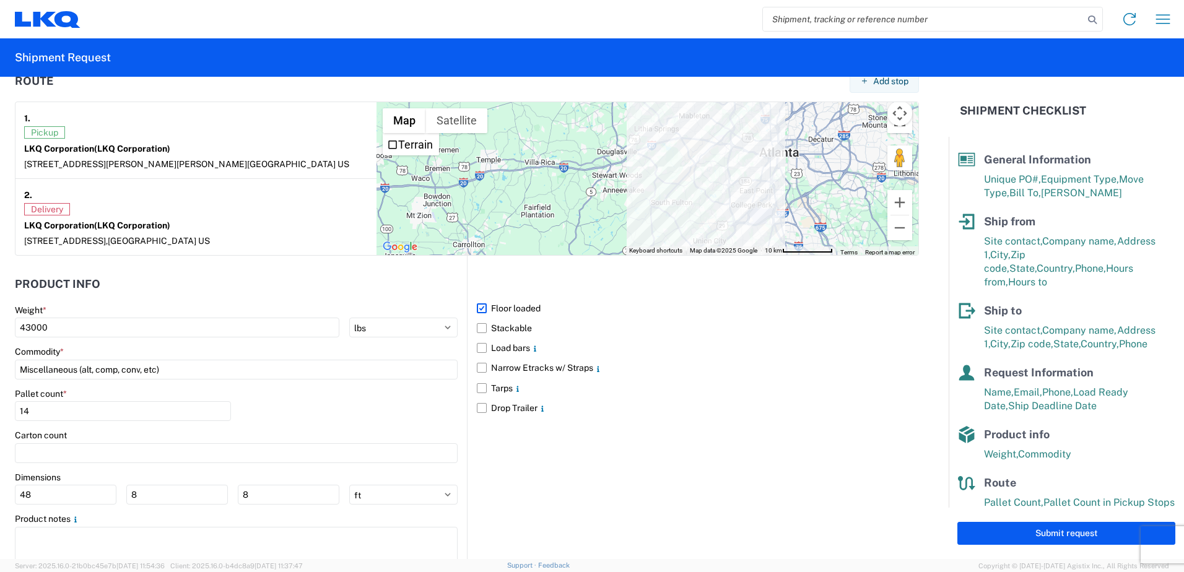
scroll to position [991, 0]
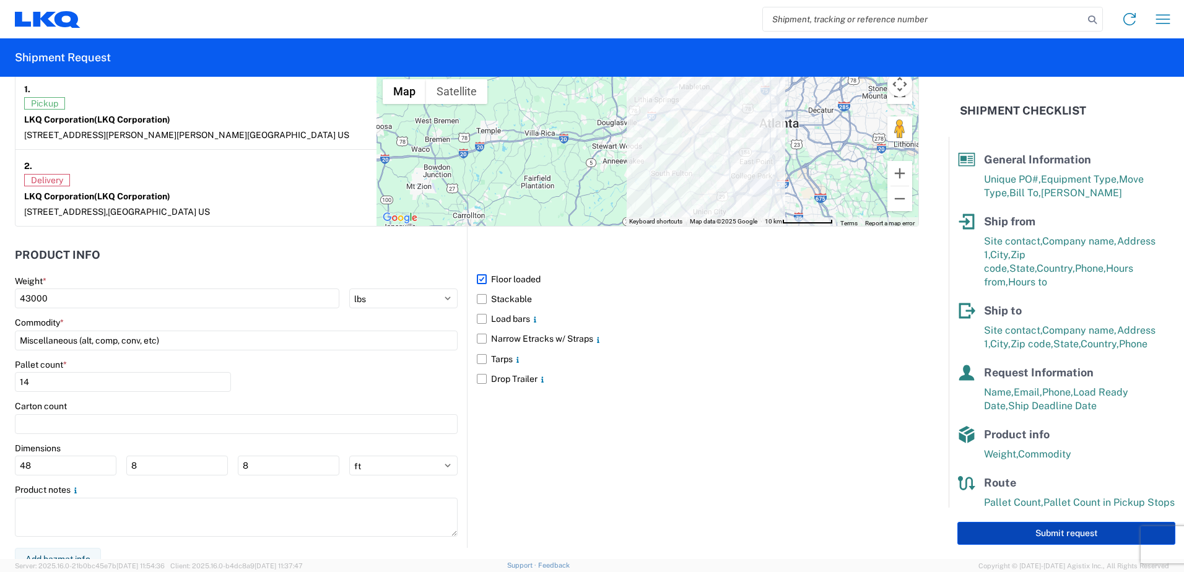
click at [1040, 531] on button "Submit request" at bounding box center [1066, 533] width 218 height 23
select select "US"
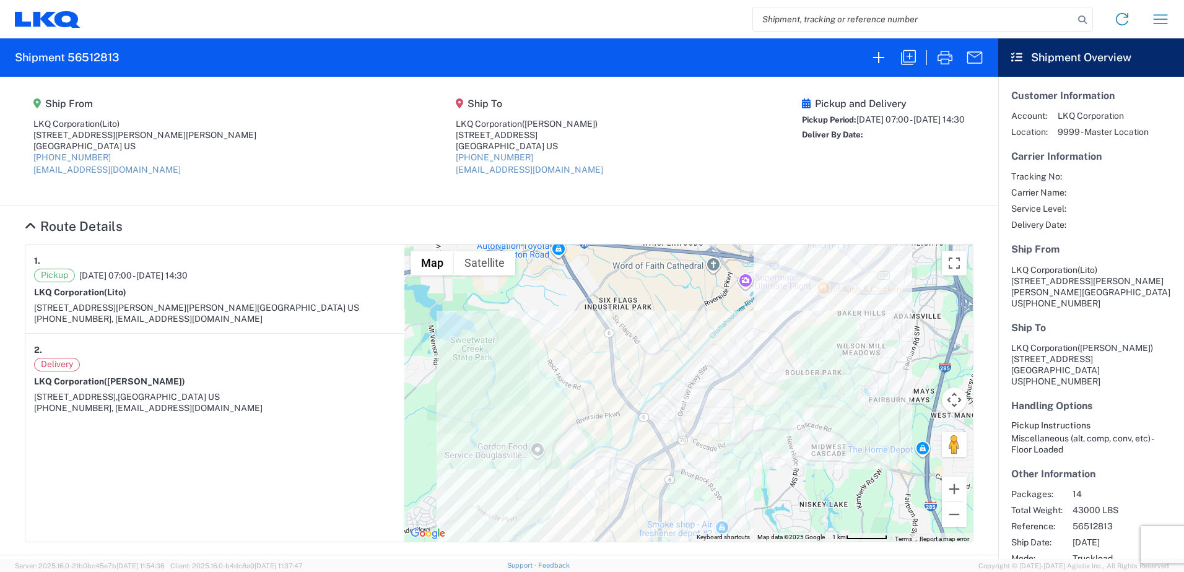
click at [176, 25] on div "Home Shipment request Shipment tracking" at bounding box center [629, 19] width 1099 height 30
